Goal: Task Accomplishment & Management: Manage account settings

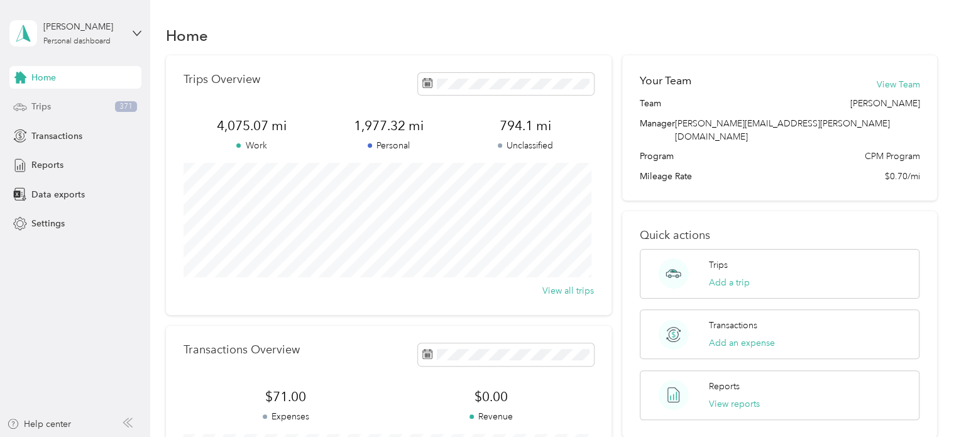
click at [37, 101] on span "Trips" at bounding box center [40, 106] width 19 height 13
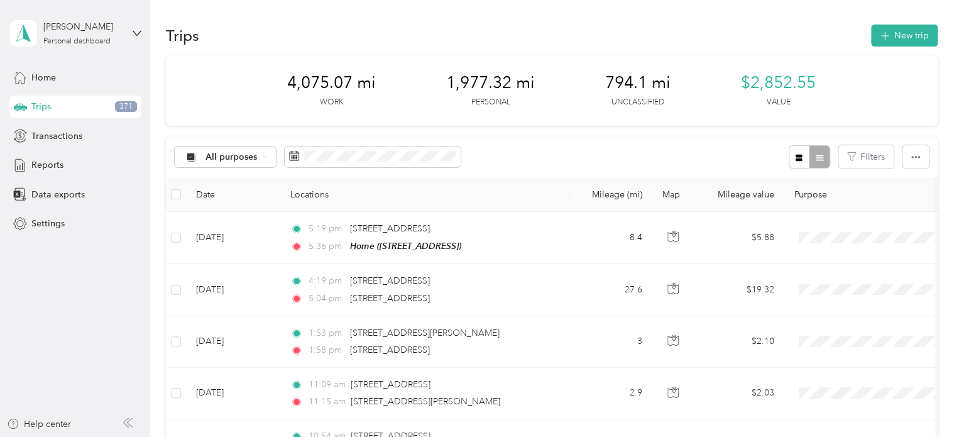
click at [697, 145] on div "All purposes Filters" at bounding box center [552, 156] width 772 height 41
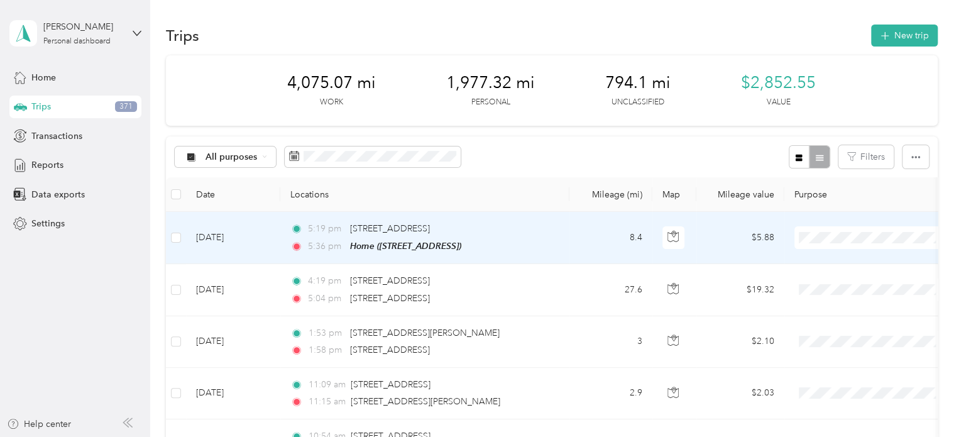
click at [831, 275] on li "Personal" at bounding box center [873, 283] width 156 height 22
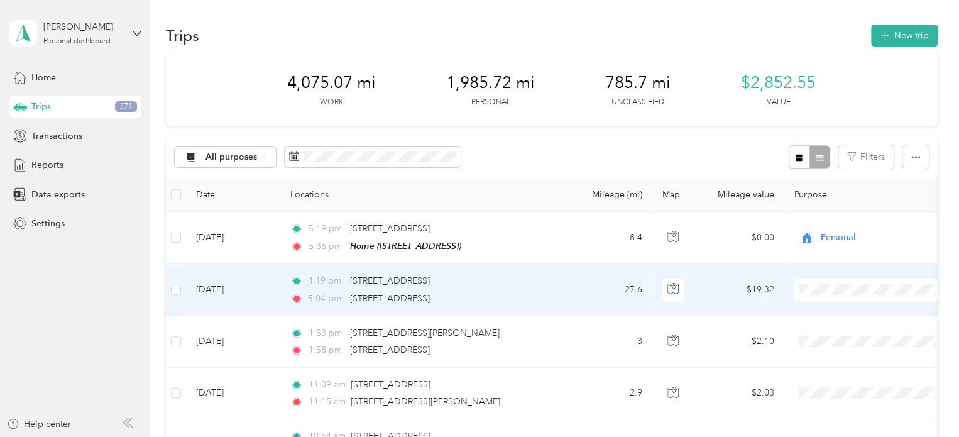
click at [563, 299] on td "4:19 pm [STREET_ADDRESS] 5:04 pm [STREET_ADDRESS]" at bounding box center [424, 290] width 289 height 52
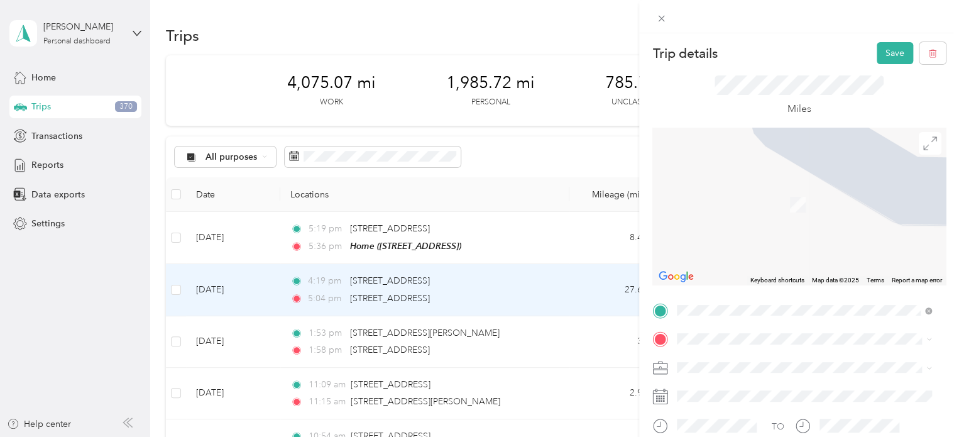
click at [732, 203] on span "[STREET_ADDRESS], Berea, [GEOGRAPHIC_DATA], [GEOGRAPHIC_DATA]" at bounding box center [804, 206] width 206 height 24
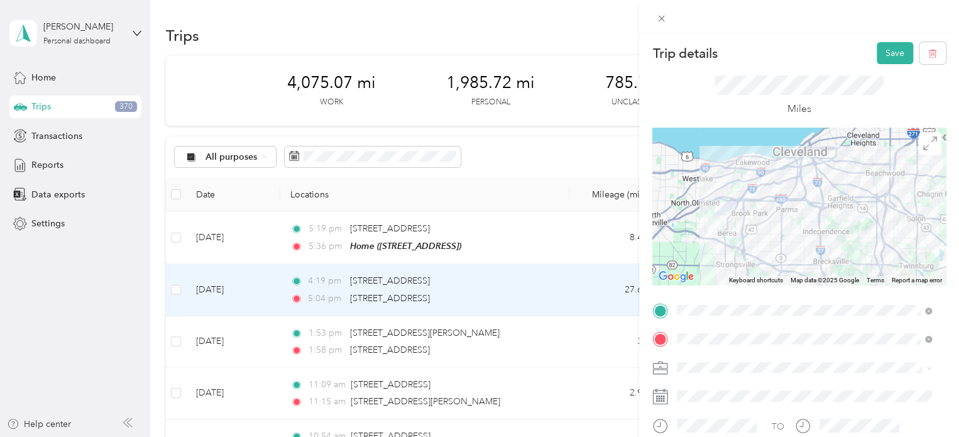
click at [731, 394] on li "Cuyahoga DD" at bounding box center [804, 388] width 263 height 22
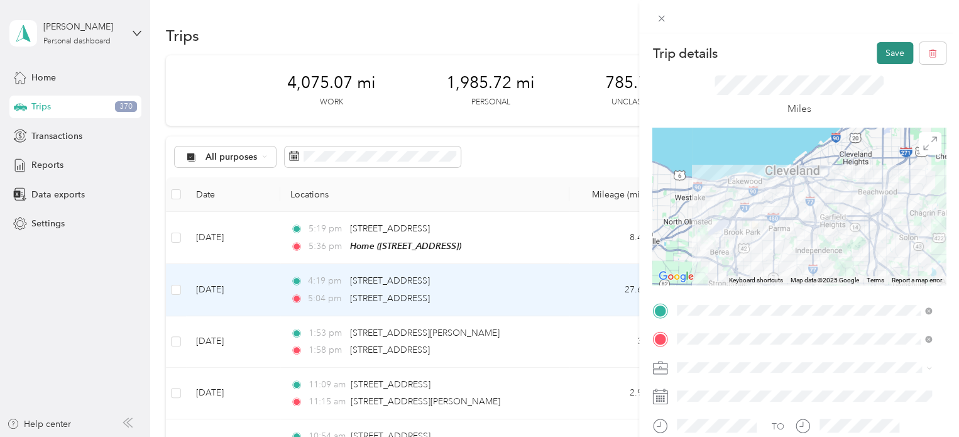
click at [880, 48] on button "Save" at bounding box center [895, 53] width 36 height 22
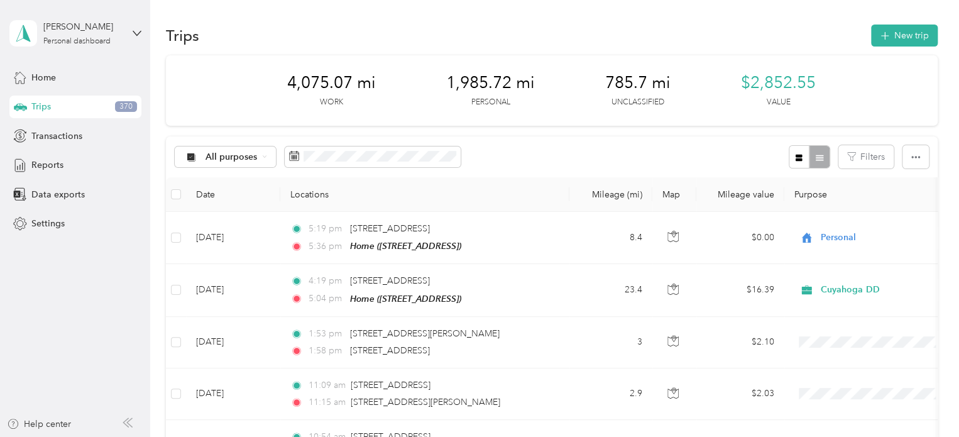
click at [656, 38] on div "Trips New trip" at bounding box center [552, 35] width 772 height 26
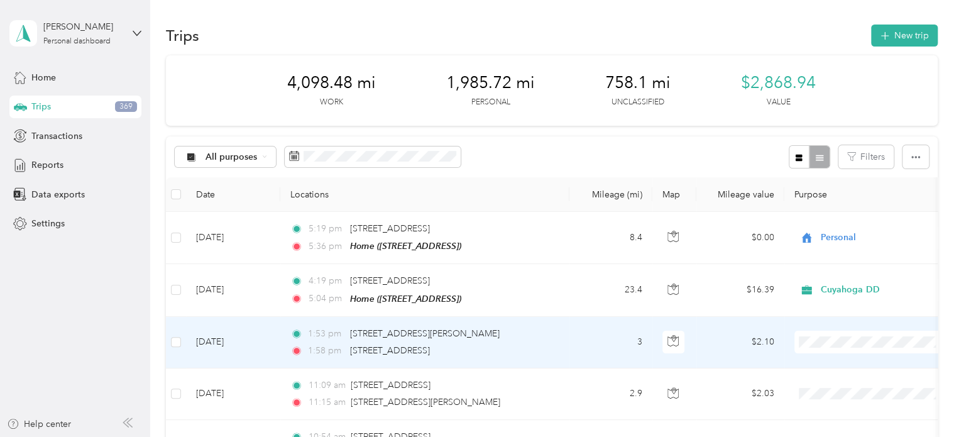
click at [840, 365] on span "Cuyahoga DD" at bounding box center [884, 363] width 116 height 13
